Goal: Find specific page/section

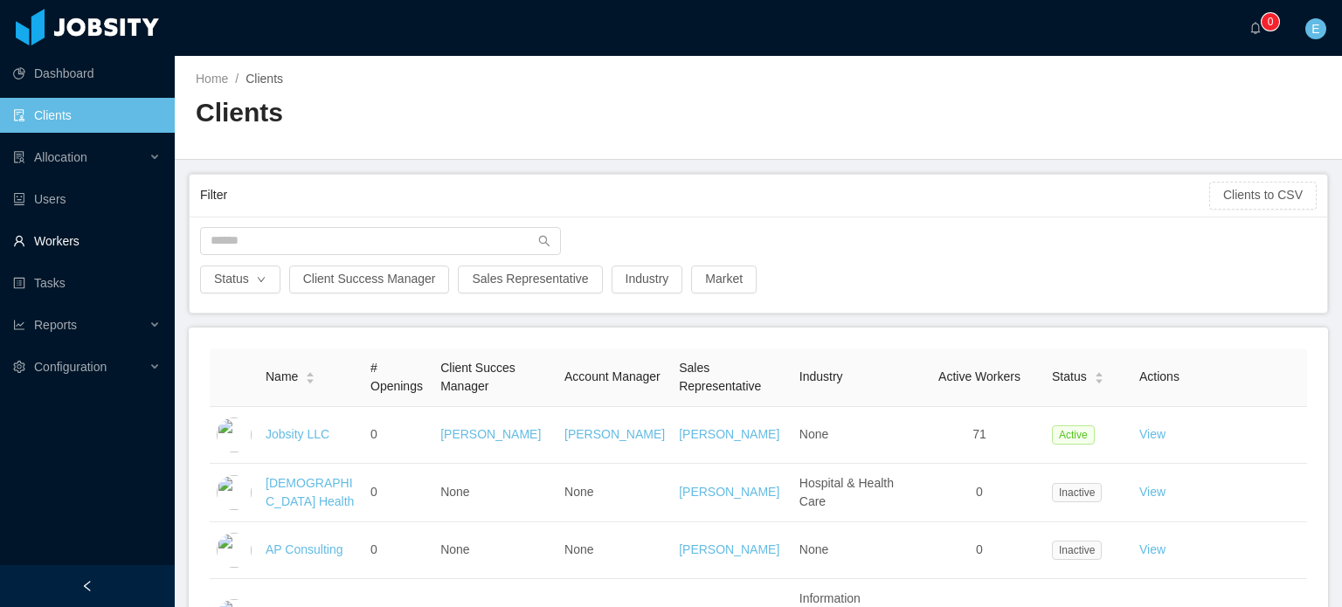
drag, startPoint x: 57, startPoint y: 240, endPoint x: 155, endPoint y: 219, distance: 100.1
click at [57, 240] on link "Workers" at bounding box center [87, 241] width 148 height 35
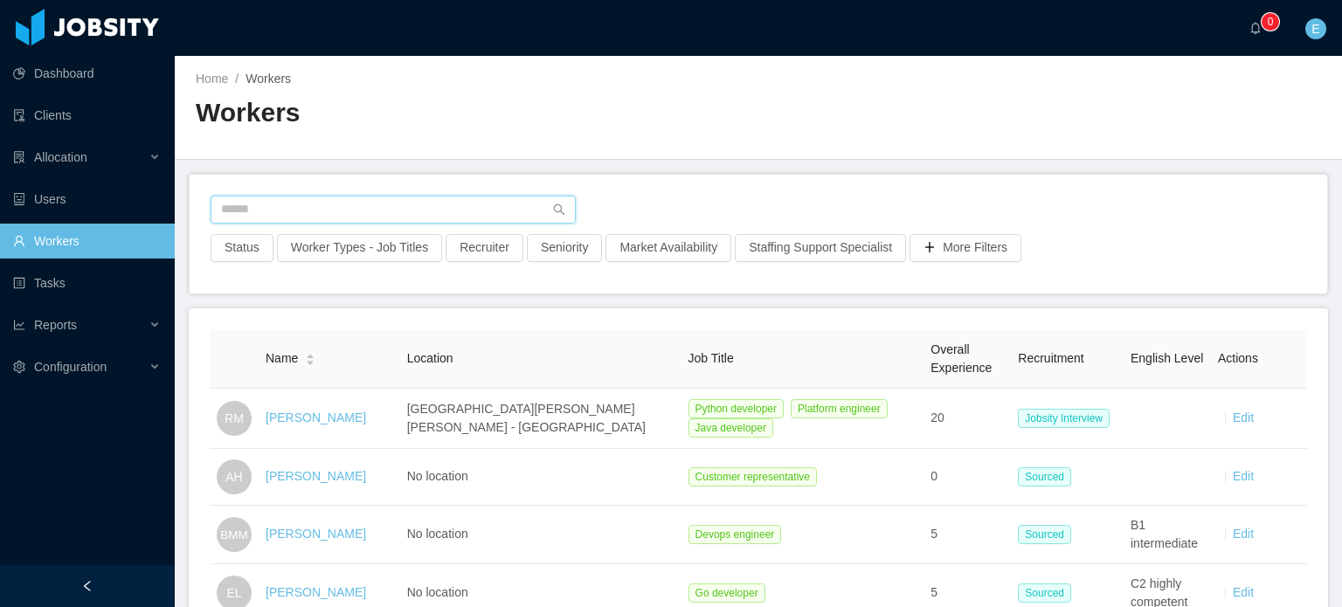
click at [277, 202] on input "text" at bounding box center [393, 210] width 365 height 28
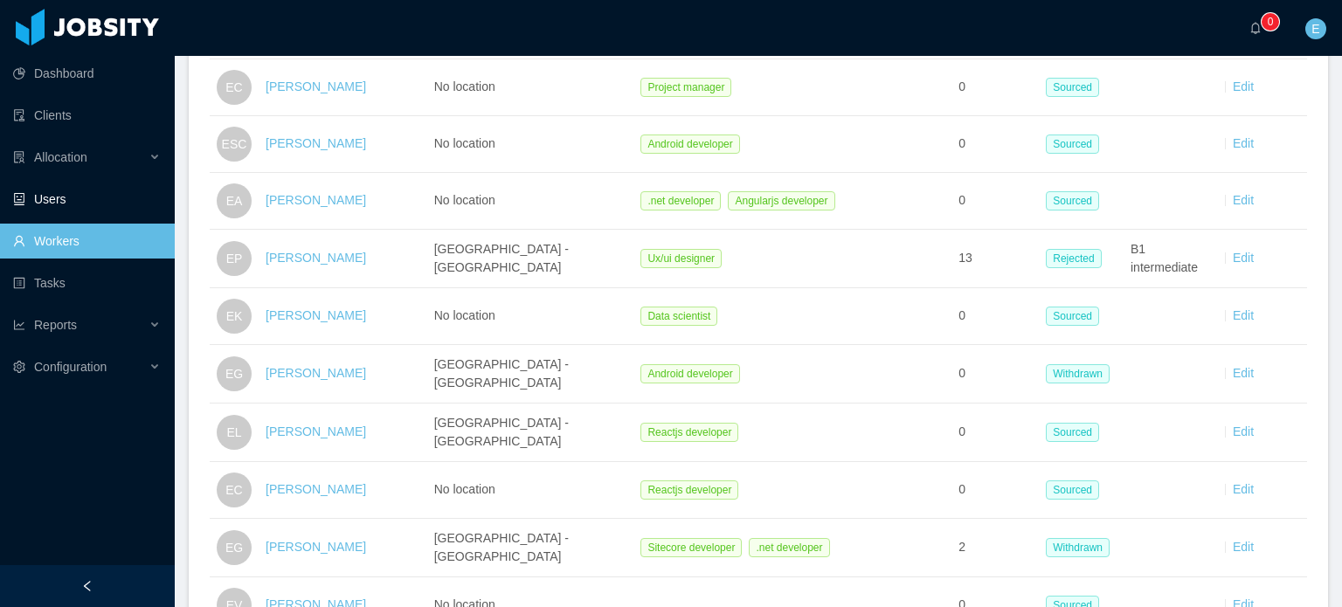
scroll to position [349, 0]
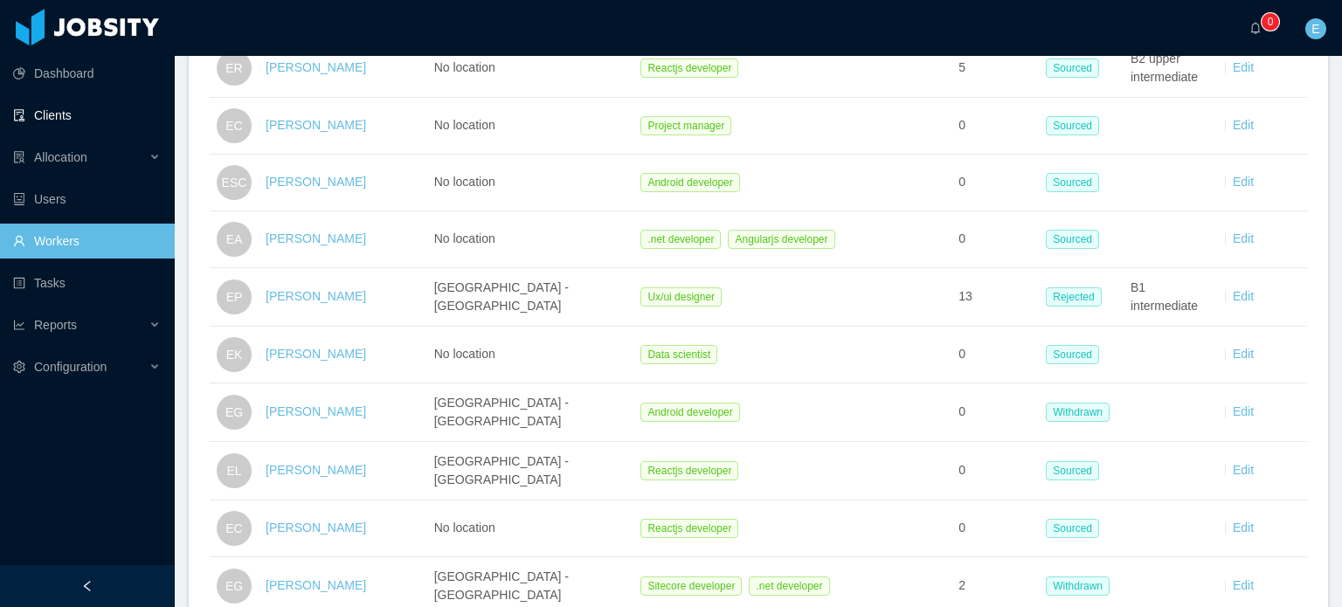
type input "********"
click at [57, 114] on link "Clients" at bounding box center [87, 115] width 148 height 35
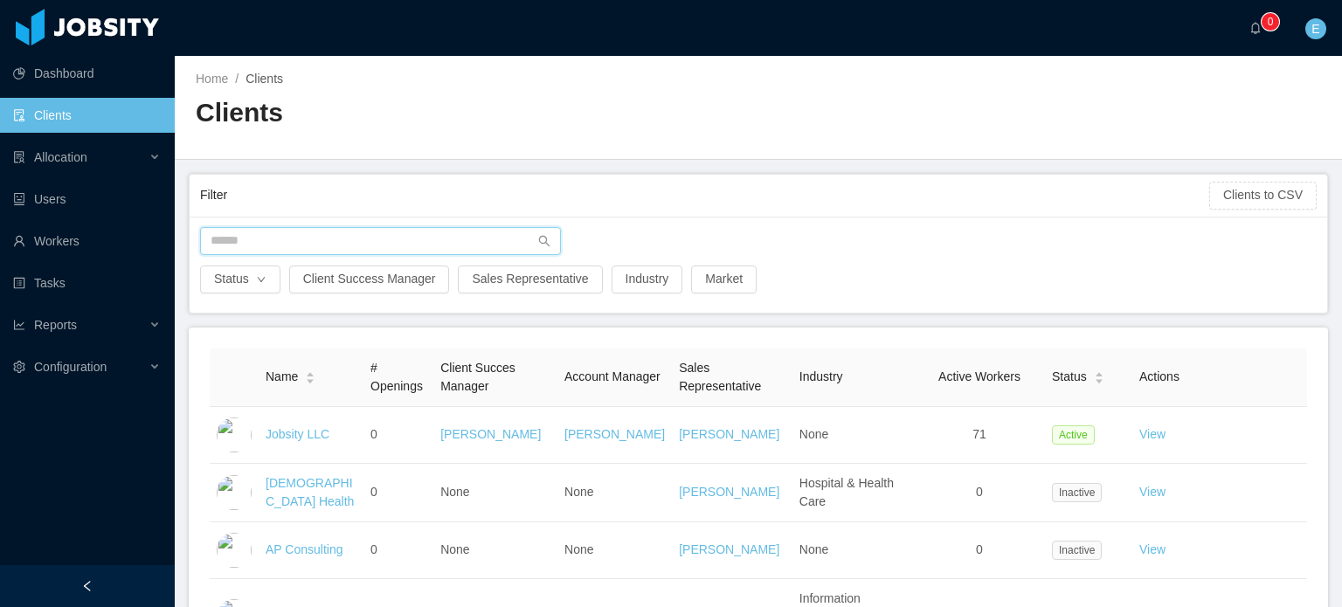
click at [322, 244] on input "text" at bounding box center [380, 241] width 361 height 28
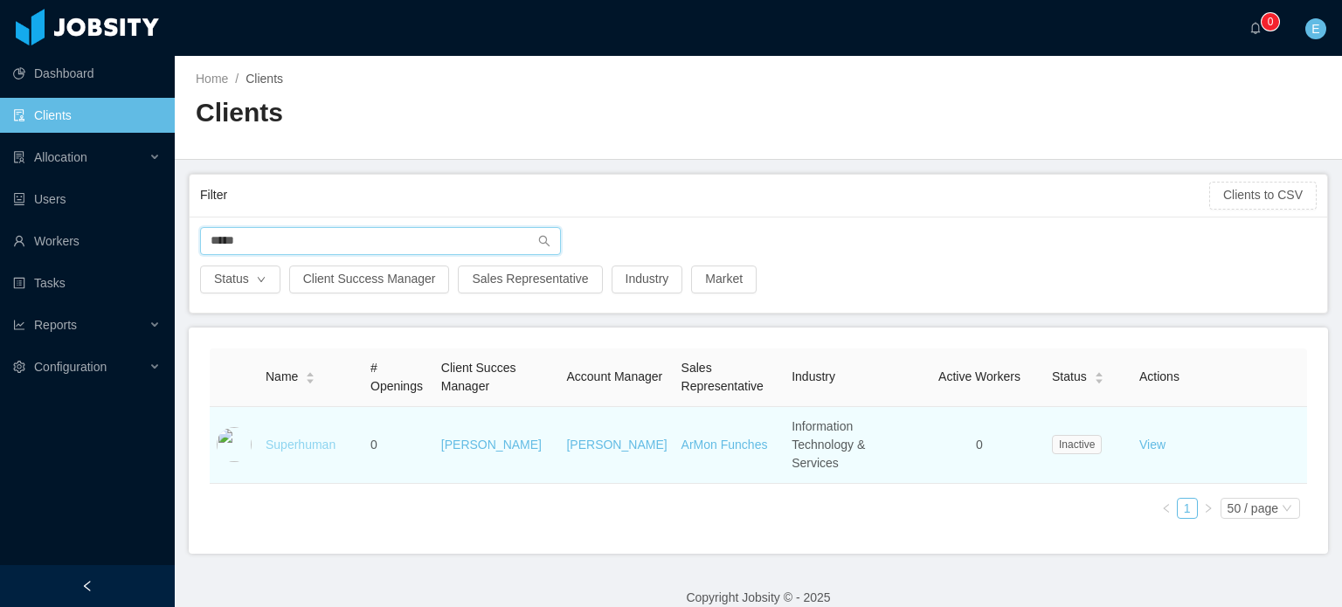
type input "*****"
click at [296, 438] on link "Superhuman" at bounding box center [301, 445] width 70 height 14
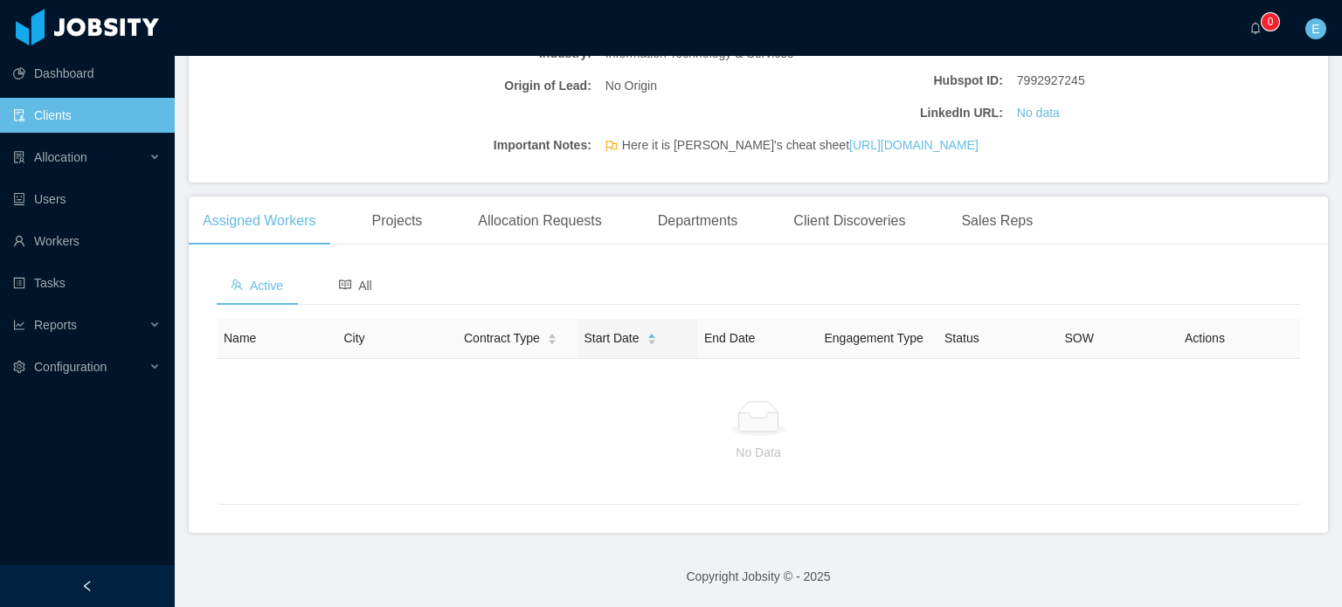
scroll to position [419, 0]
click at [806, 578] on footer "Copyright Jobsity © - 2025" at bounding box center [758, 577] width 1167 height 60
click at [638, 557] on footer "Copyright Jobsity © - 2025" at bounding box center [758, 577] width 1167 height 60
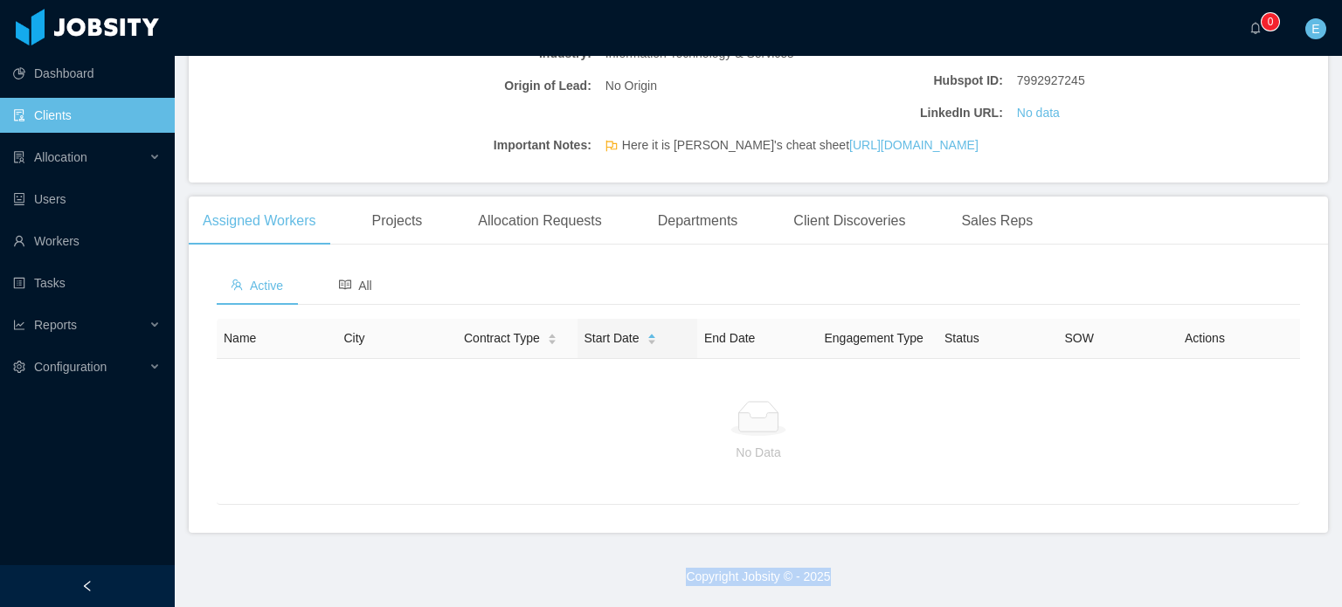
click at [723, 577] on footer "Copyright Jobsity © - 2025" at bounding box center [758, 577] width 1167 height 60
